Goal: Task Accomplishment & Management: Manage account settings

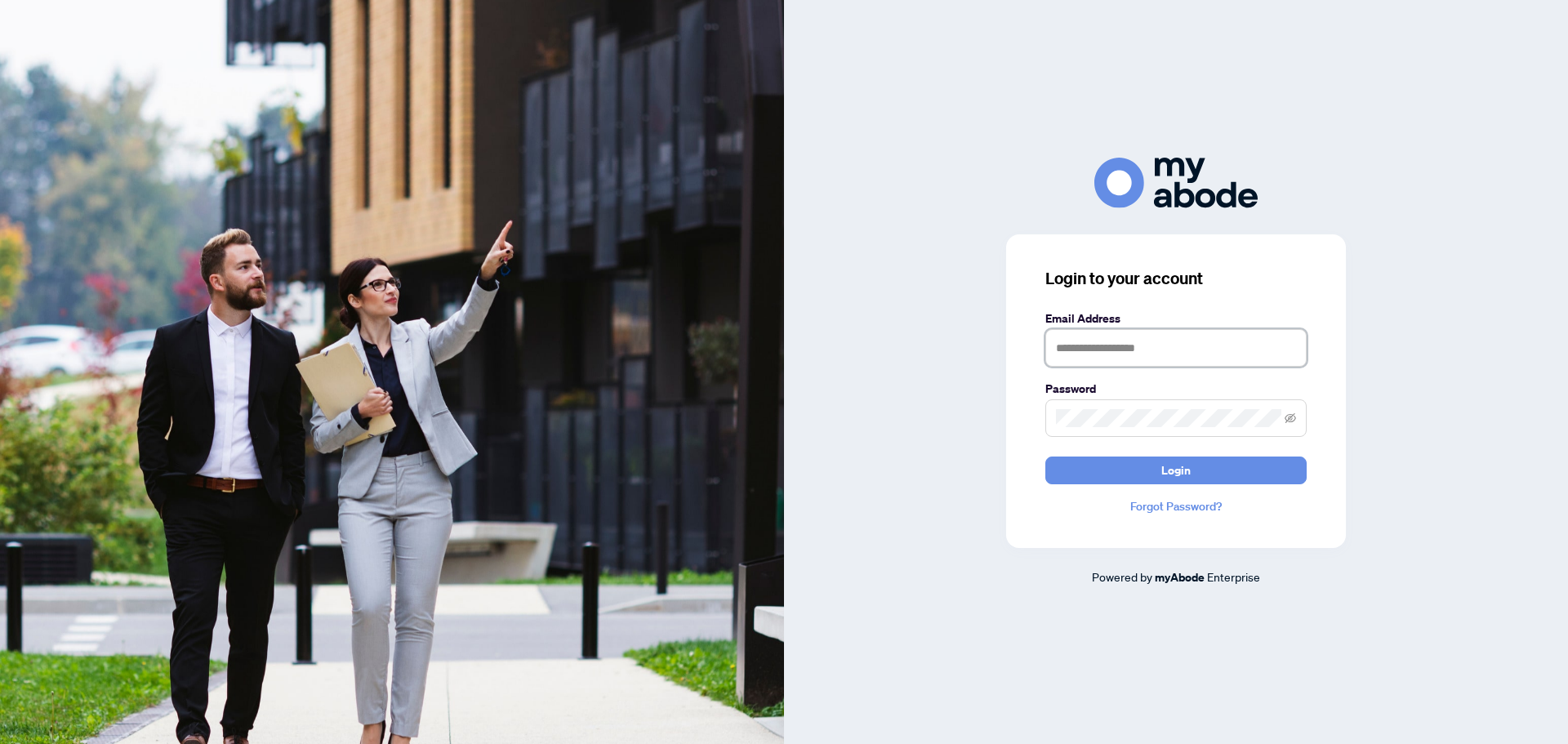
drag, startPoint x: 1211, startPoint y: 360, endPoint x: 1232, endPoint y: 363, distance: 21.2
click at [1210, 360] on input "text" at bounding box center [1176, 348] width 262 height 37
type input "**********"
click at [1046, 457] on button "Login" at bounding box center [1176, 471] width 262 height 27
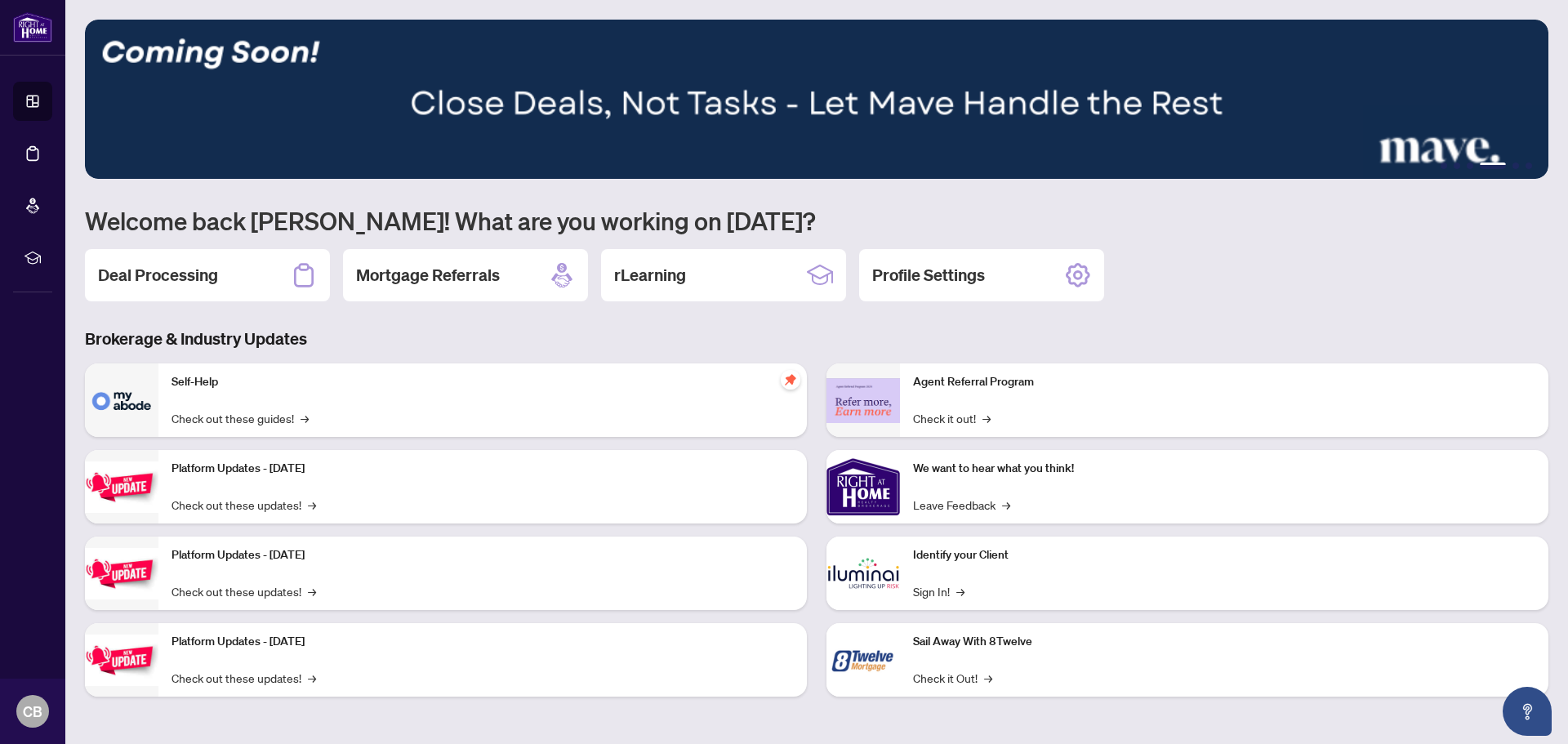
drag, startPoint x: 237, startPoint y: 286, endPoint x: 275, endPoint y: 263, distance: 44.4
click at [237, 286] on div "Deal Processing" at bounding box center [208, 274] width 245 height 52
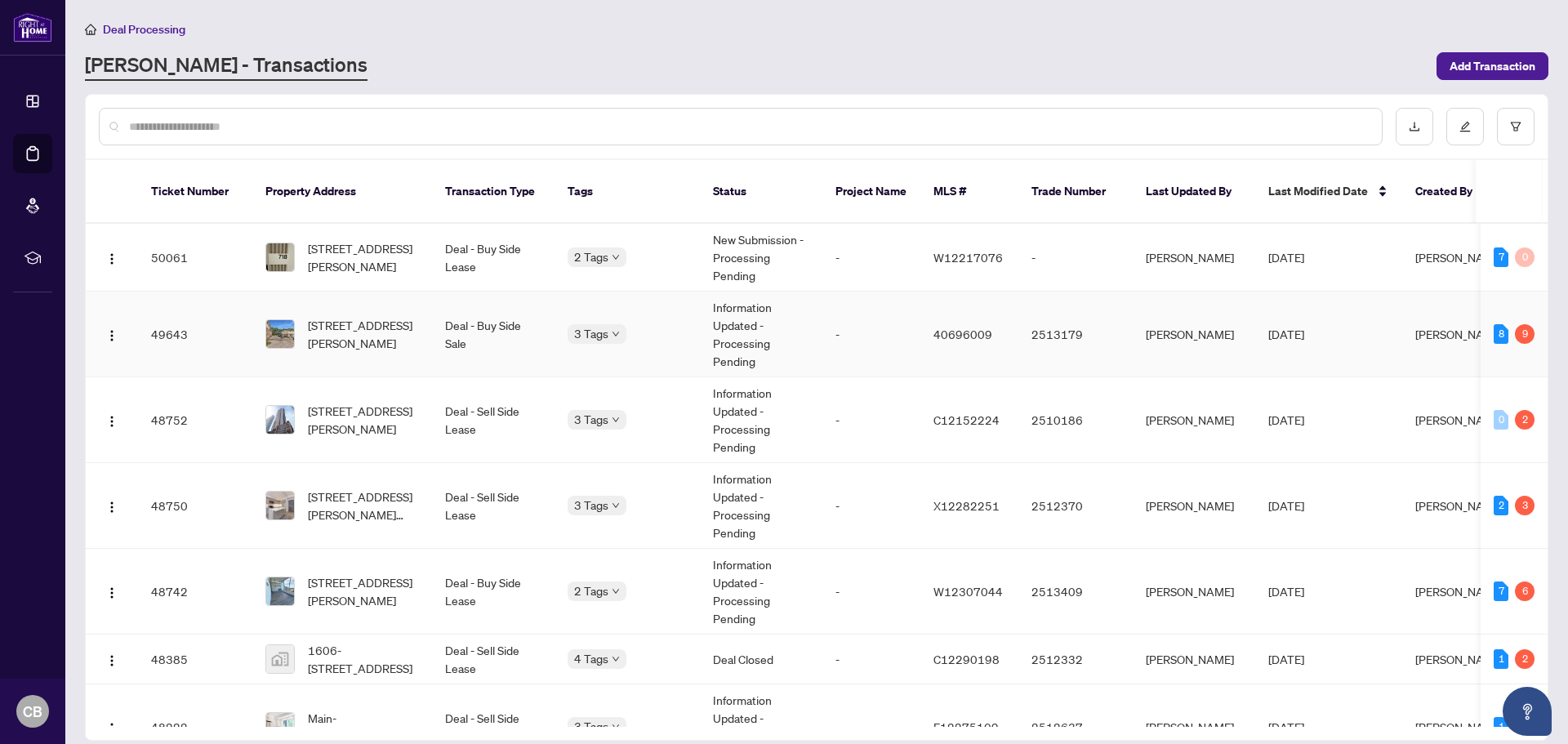
click at [449, 326] on td "Deal - Buy Side Sale" at bounding box center [493, 333] width 122 height 85
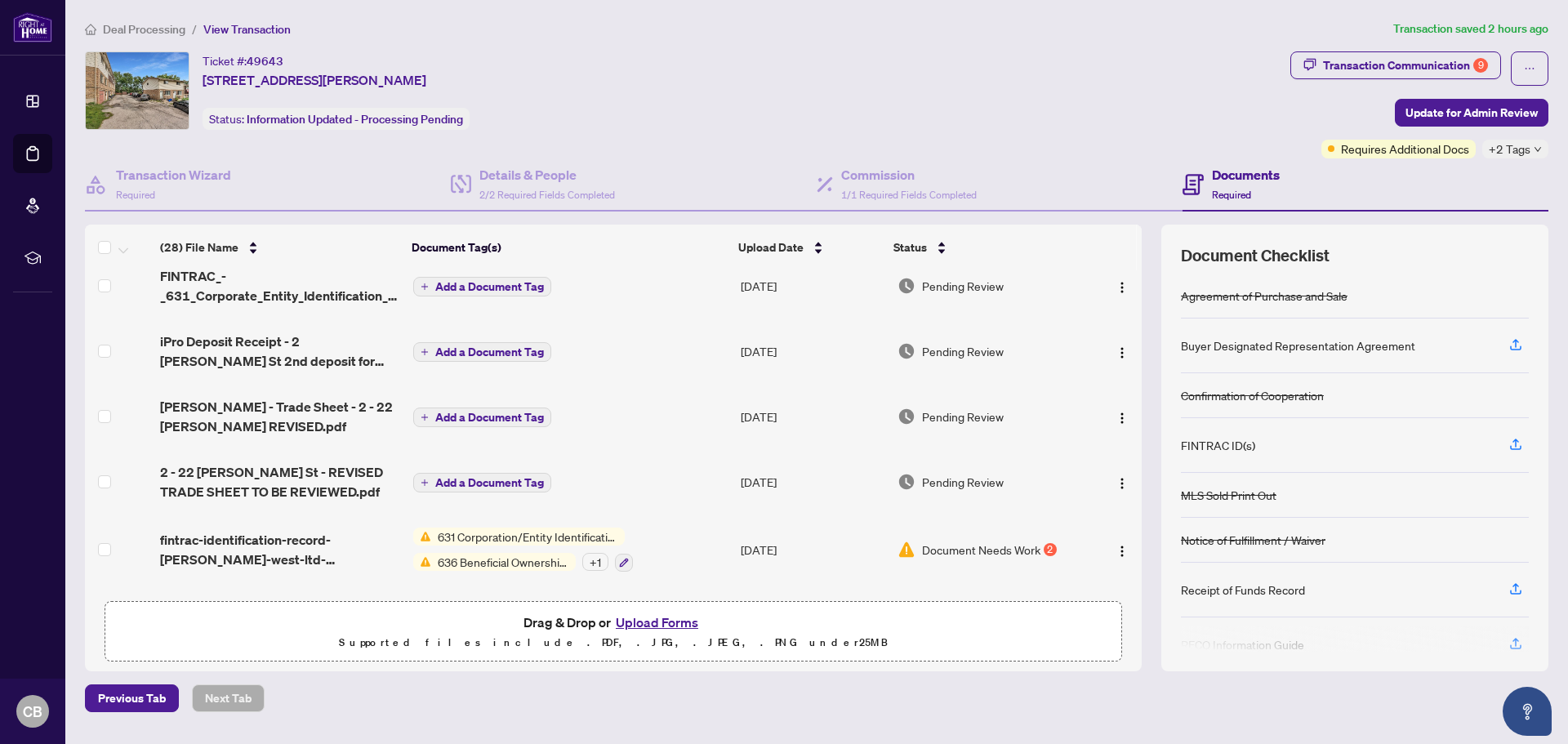
scroll to position [218, 0]
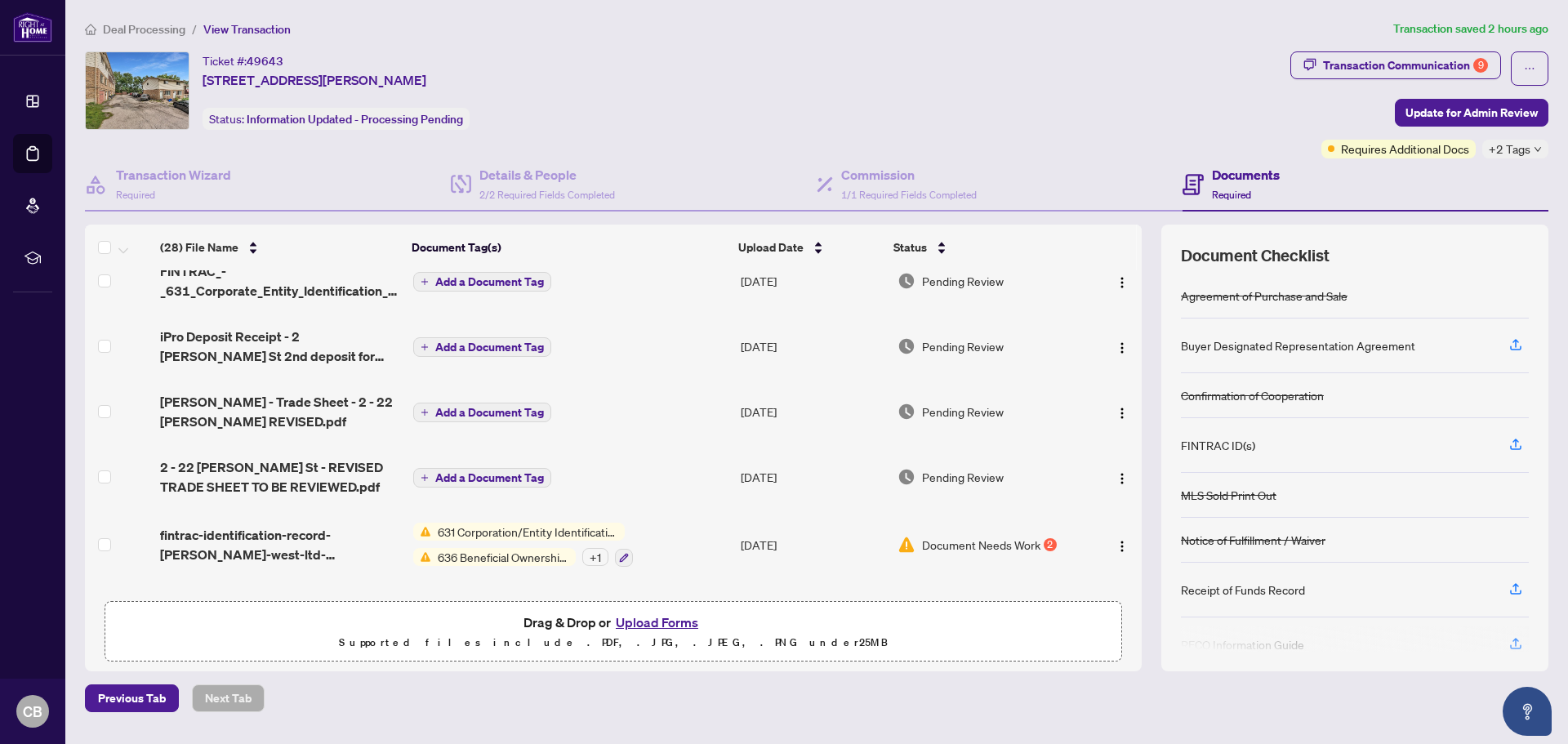
click at [299, 466] on span "2 - 22 [PERSON_NAME] St - REVISED TRADE SHEET TO BE REVIEWED.pdf" at bounding box center [279, 477] width 240 height 39
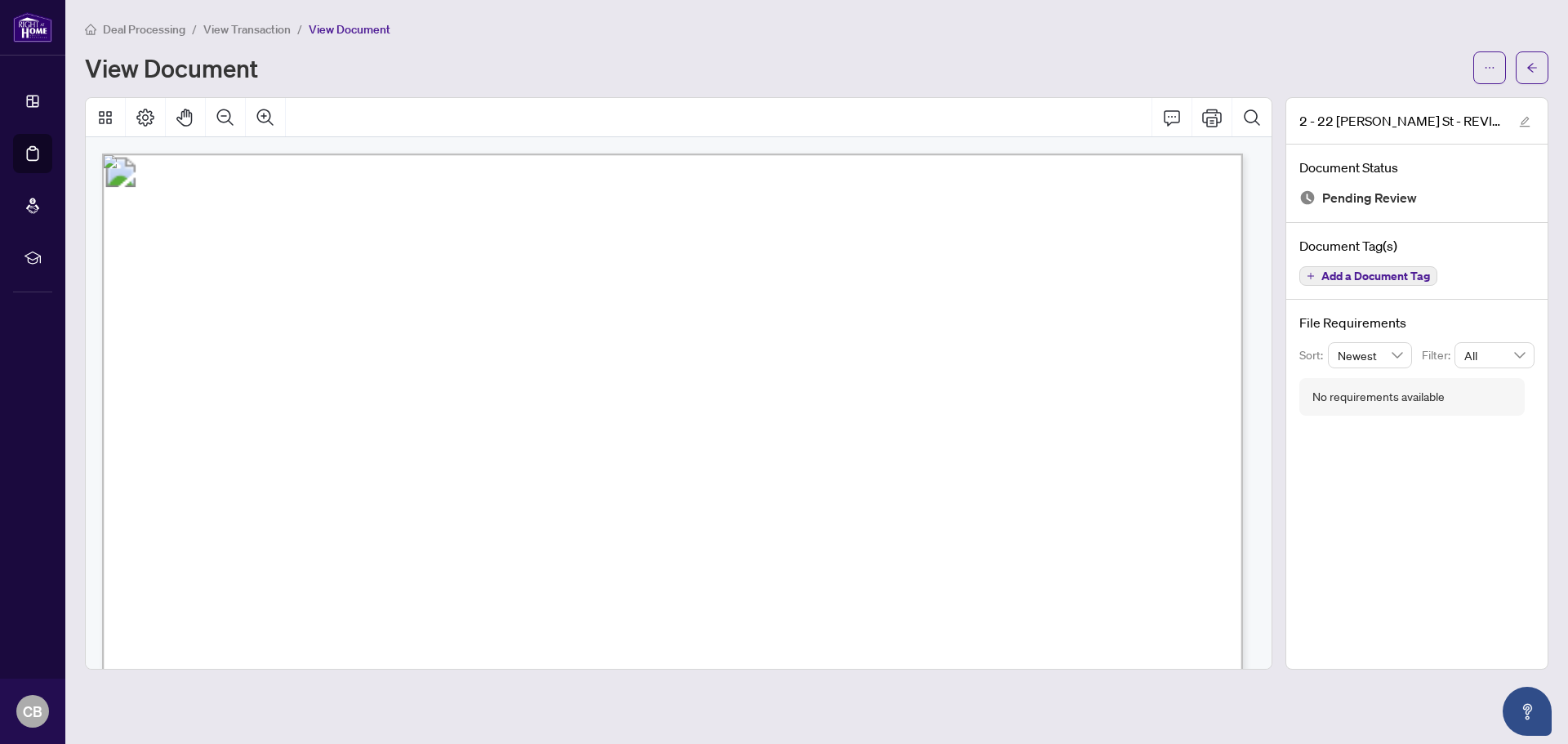
scroll to position [218, 0]
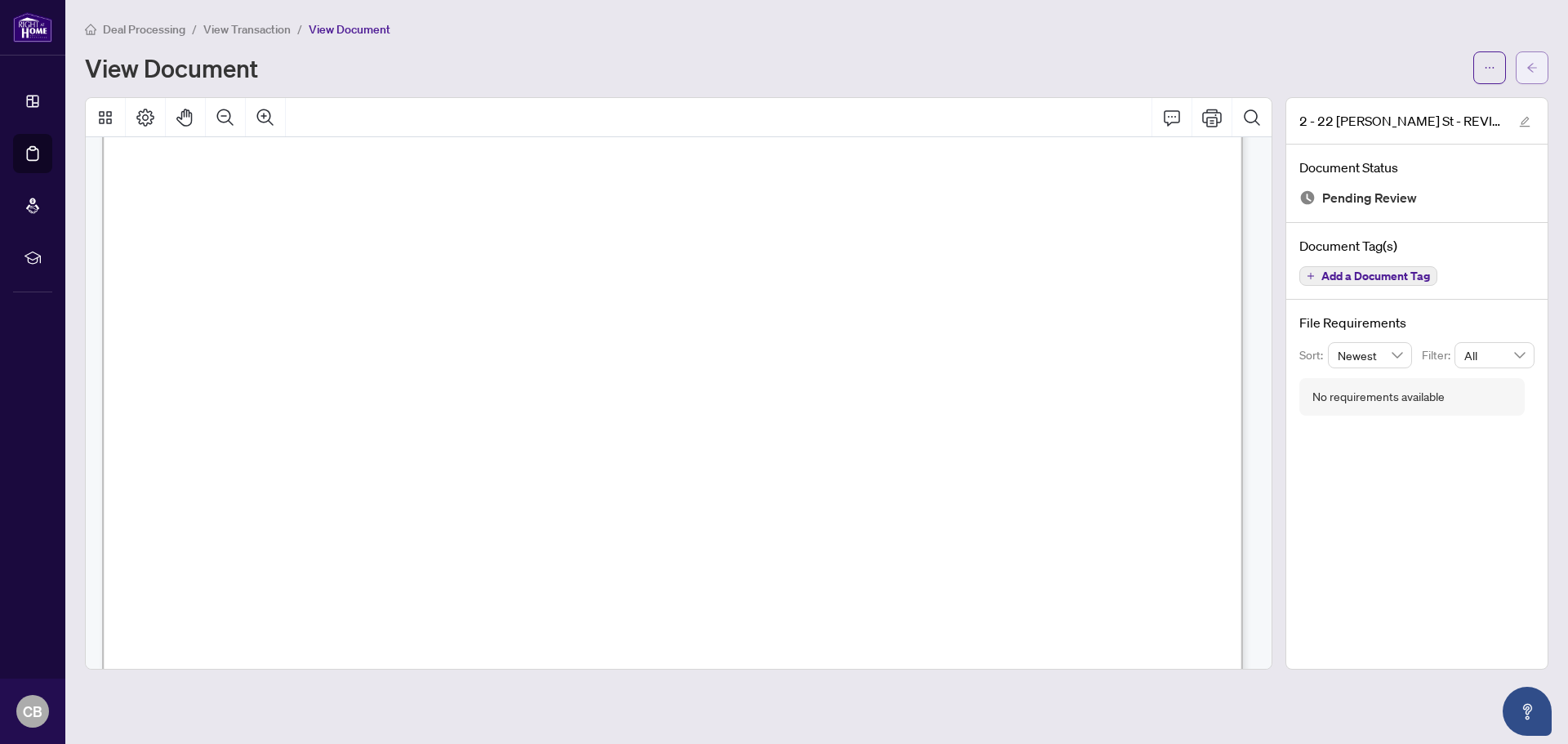
click at [1534, 66] on icon "arrow-left" at bounding box center [1532, 68] width 12 height 12
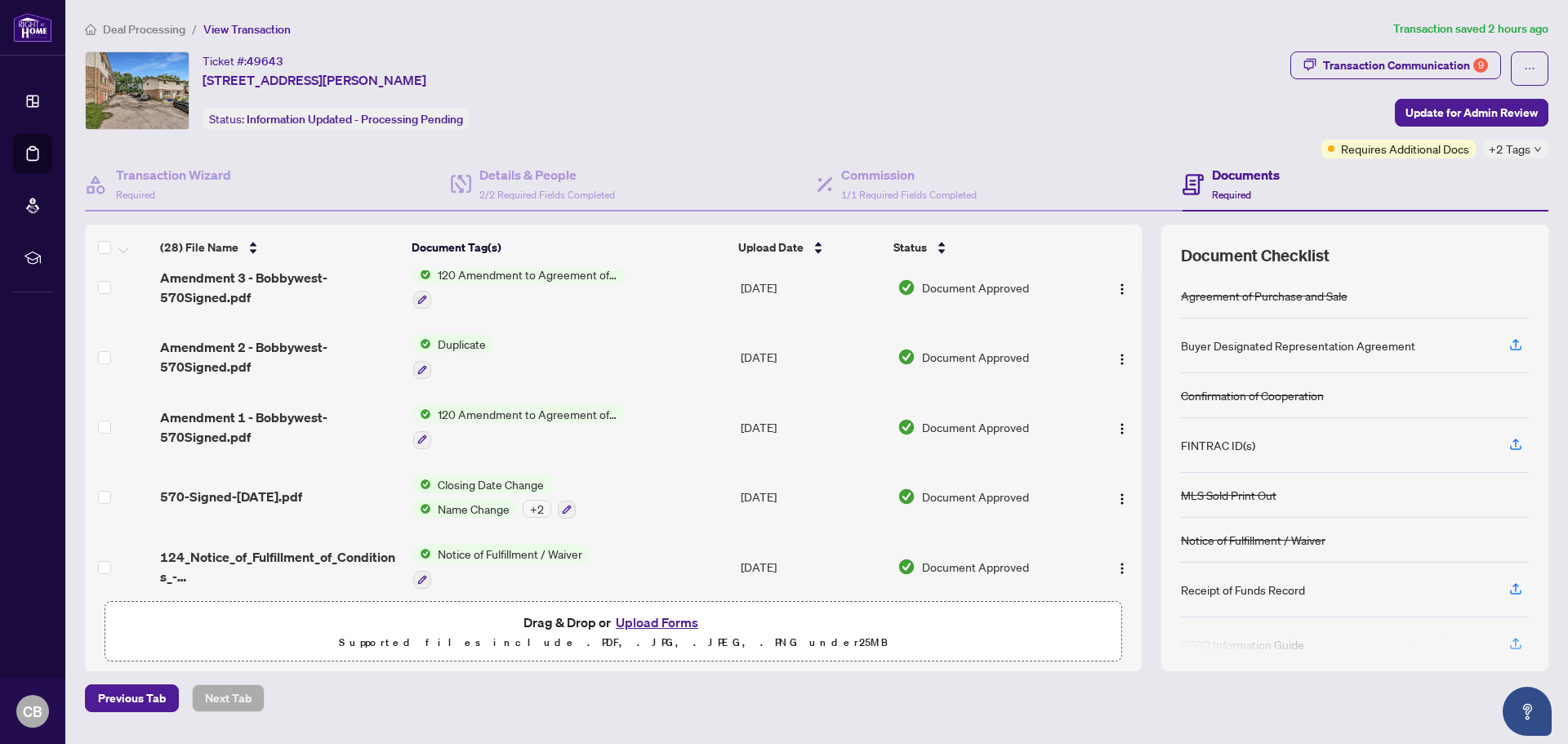
scroll to position [1307, 0]
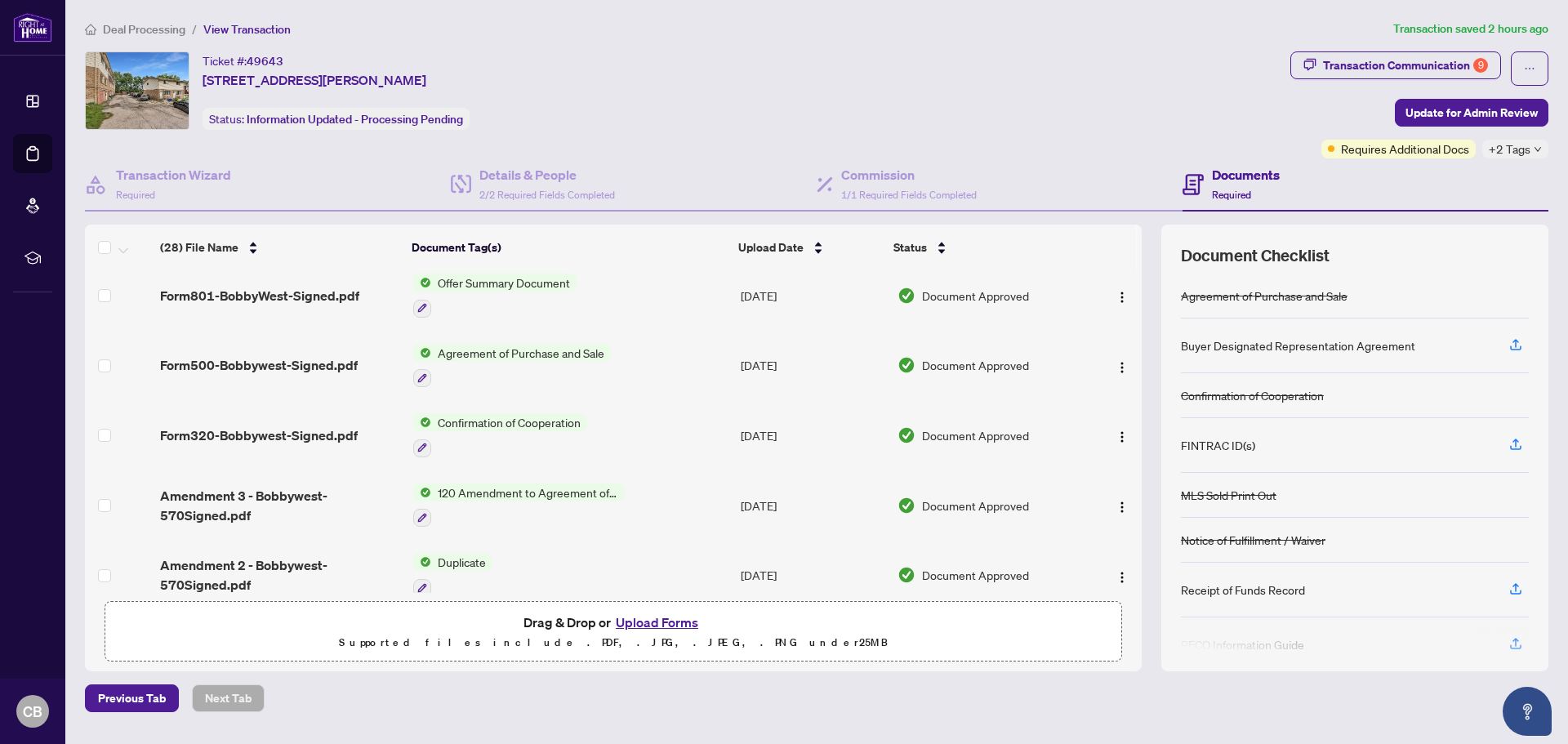
click at [278, 366] on span "Form500-Bobbywest-Signed.pdf" at bounding box center [259, 365] width 198 height 20
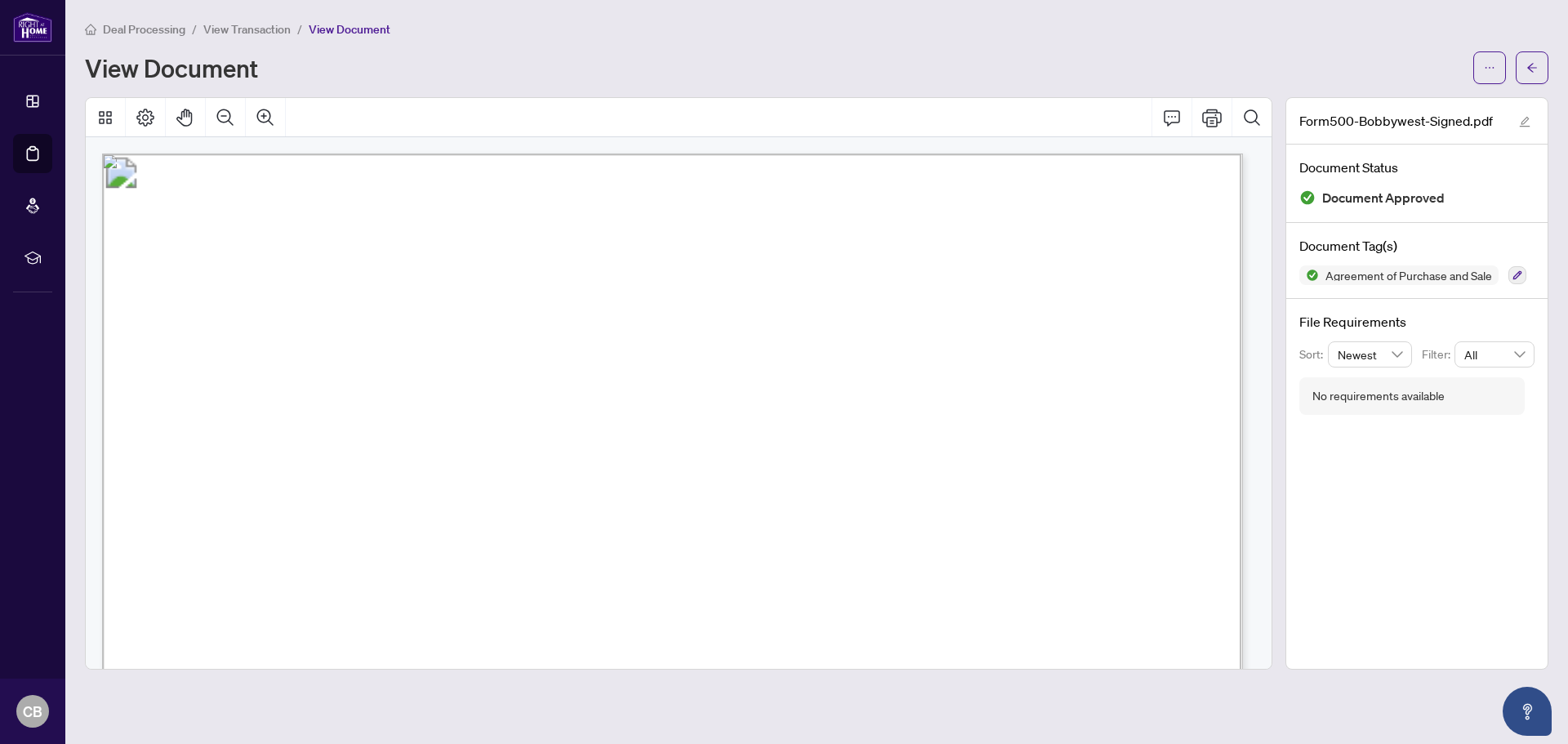
click at [269, 26] on span "View Transaction" at bounding box center [246, 28] width 87 height 15
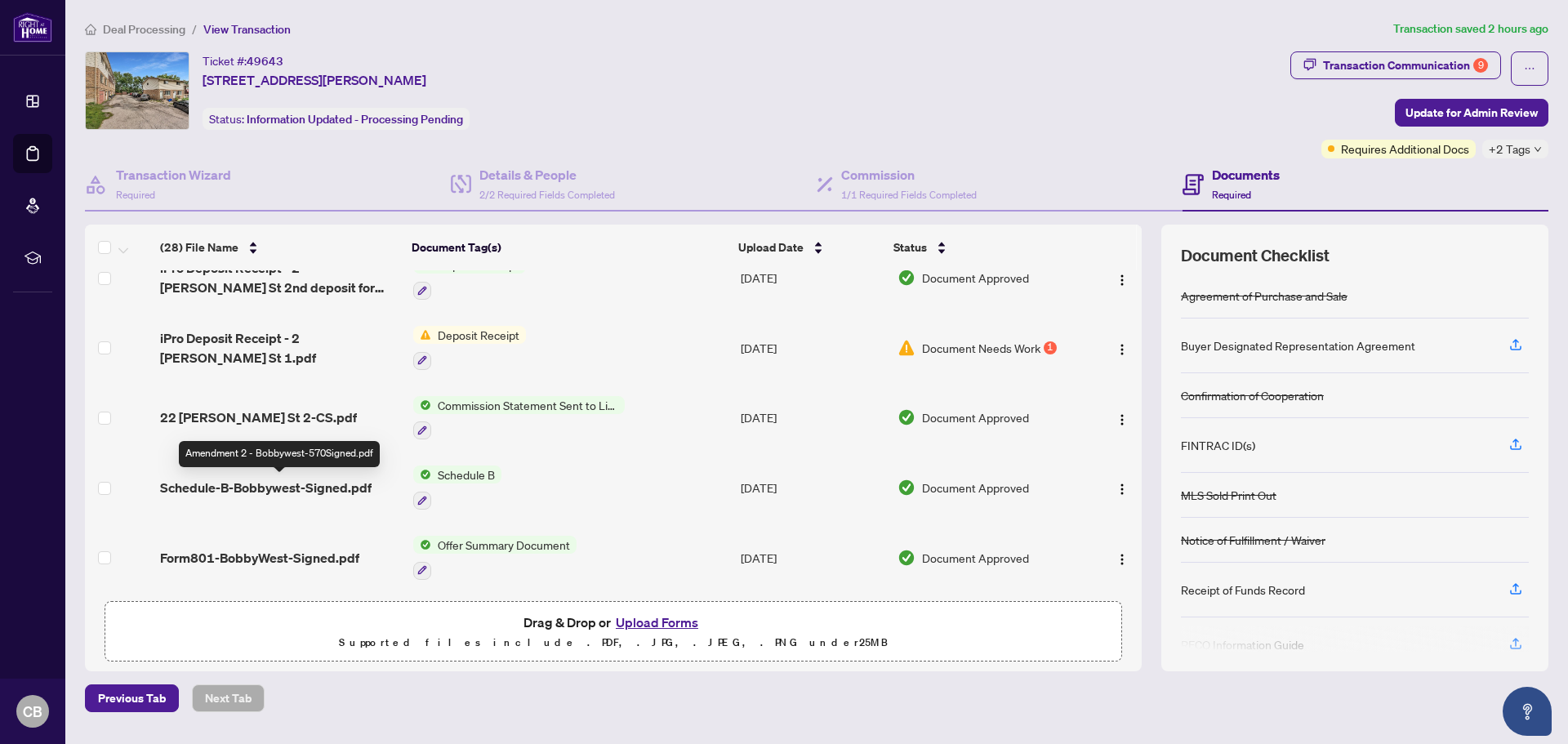
scroll to position [949, 0]
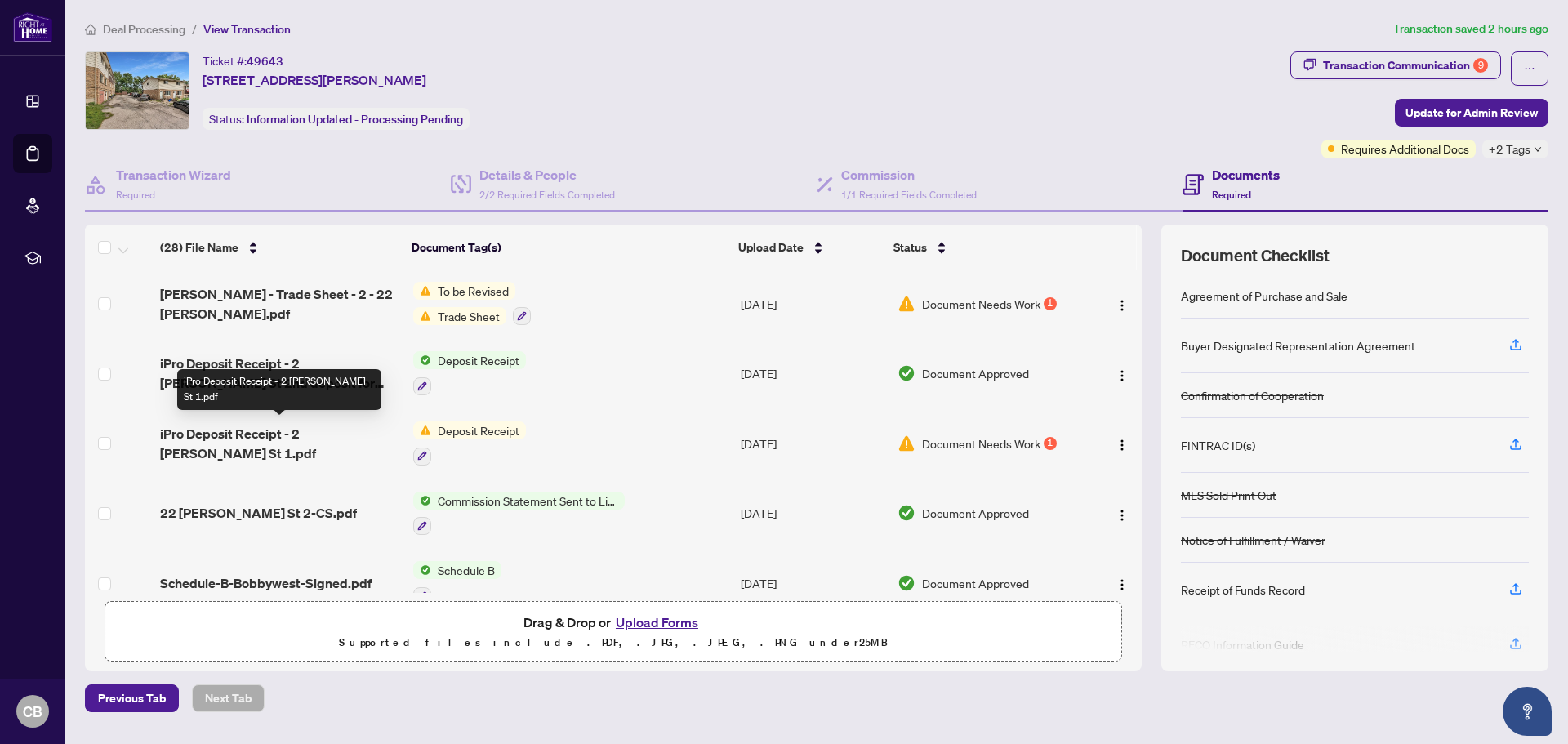
click at [262, 435] on span "iPro Deposit Receipt - 2 [PERSON_NAME] St 1.pdf" at bounding box center [279, 443] width 240 height 39
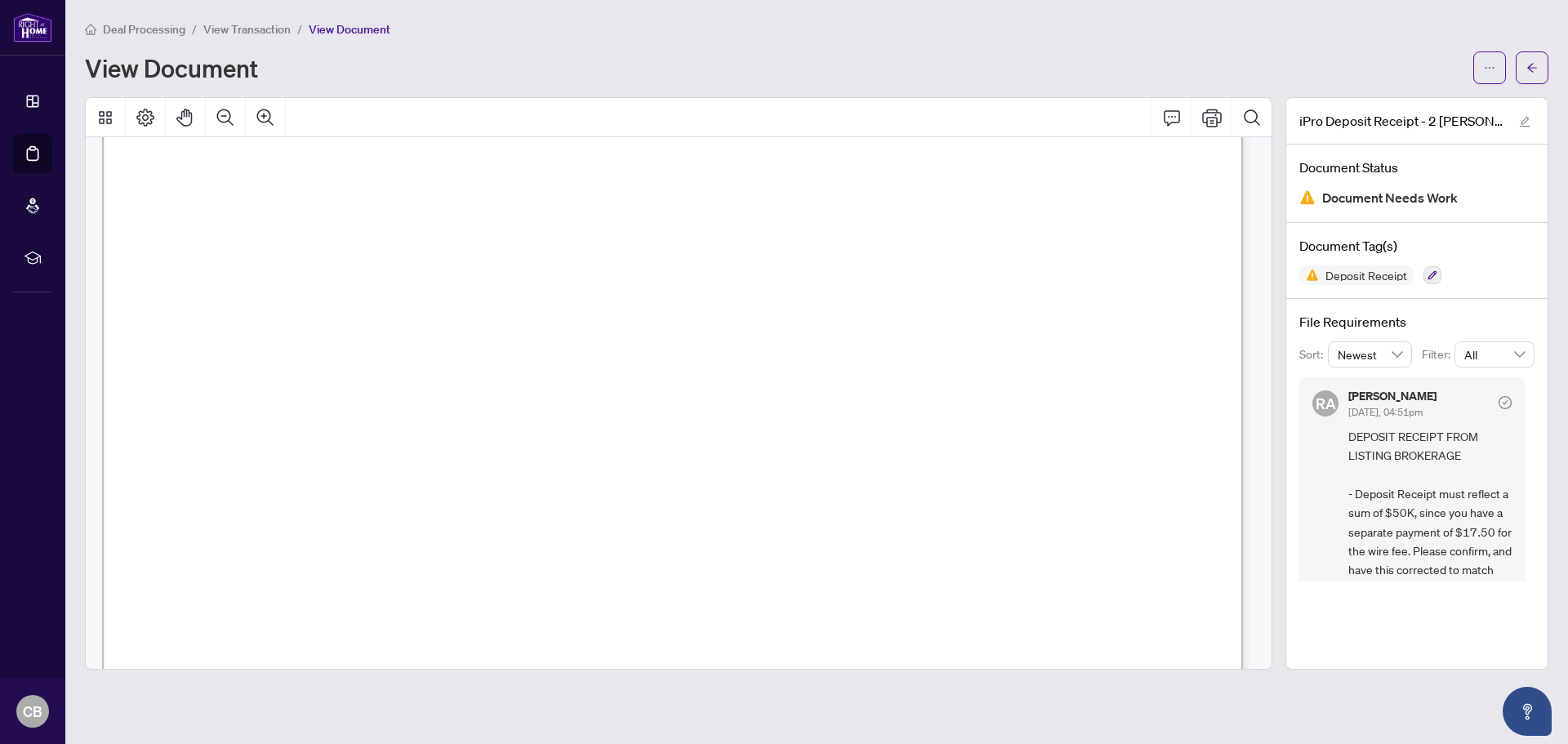
scroll to position [218, 0]
click at [1521, 67] on button "button" at bounding box center [1532, 67] width 32 height 32
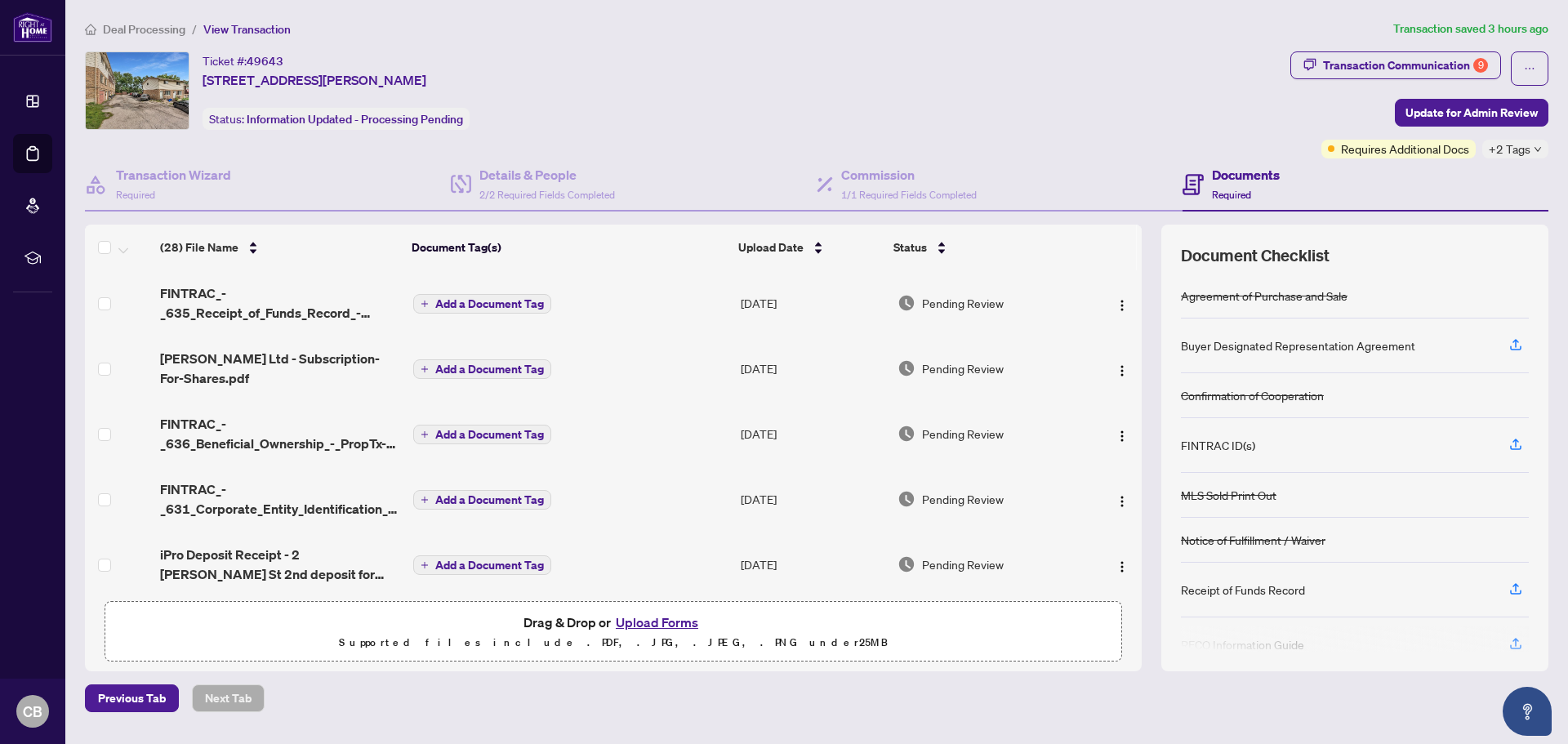
click at [170, 31] on span "Deal Processing" at bounding box center [144, 28] width 82 height 15
